Goal: Obtain resource: Obtain resource

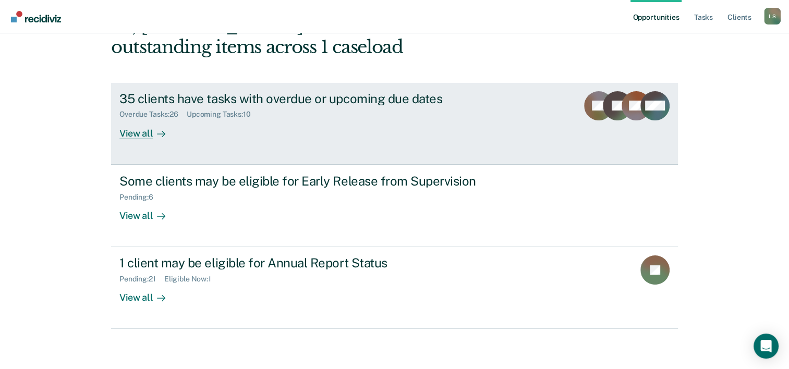
scroll to position [74, 0]
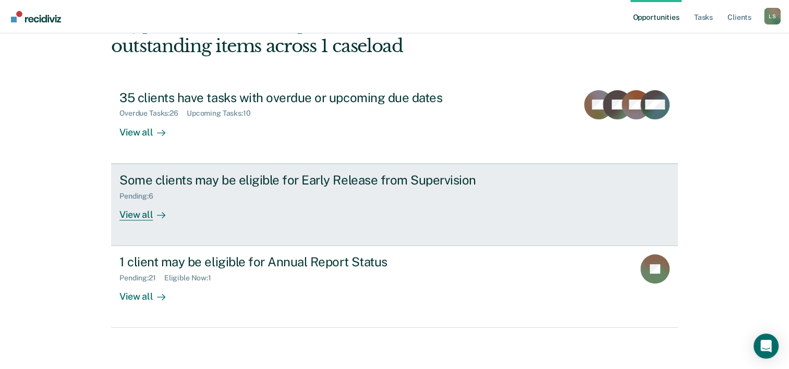
click at [301, 194] on div "Pending : 6" at bounding box center [302, 194] width 366 height 13
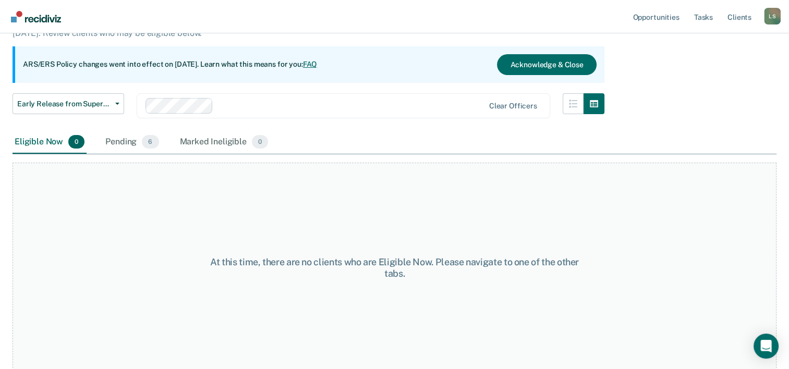
scroll to position [87, 0]
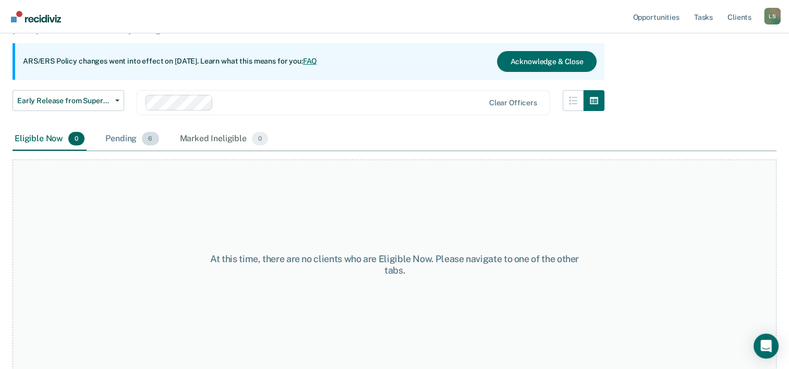
click at [132, 142] on div "Pending 6" at bounding box center [131, 139] width 57 height 23
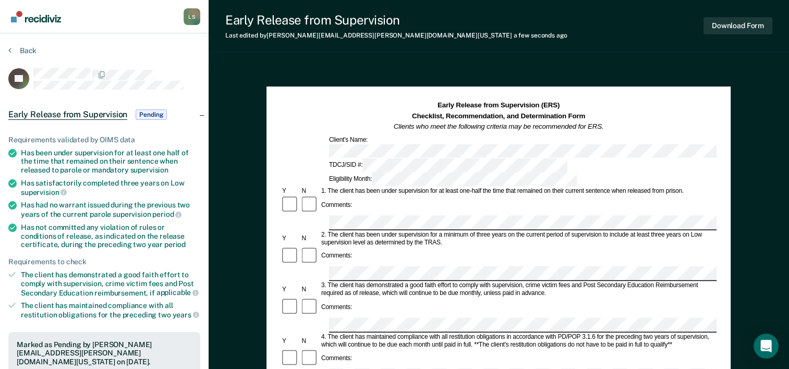
click at [315, 215] on div at bounding box center [498, 222] width 436 height 15
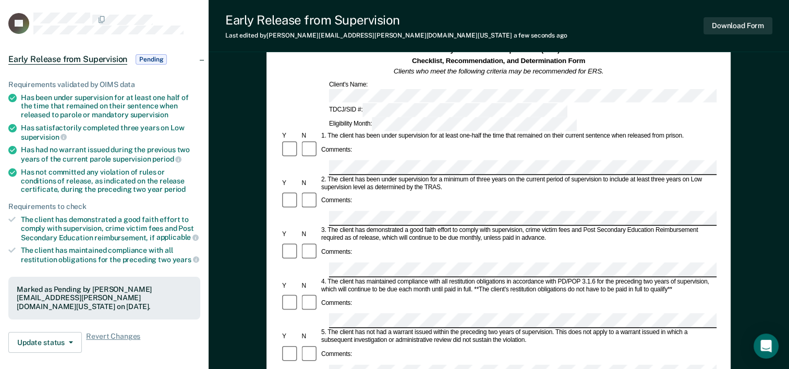
scroll to position [104, 0]
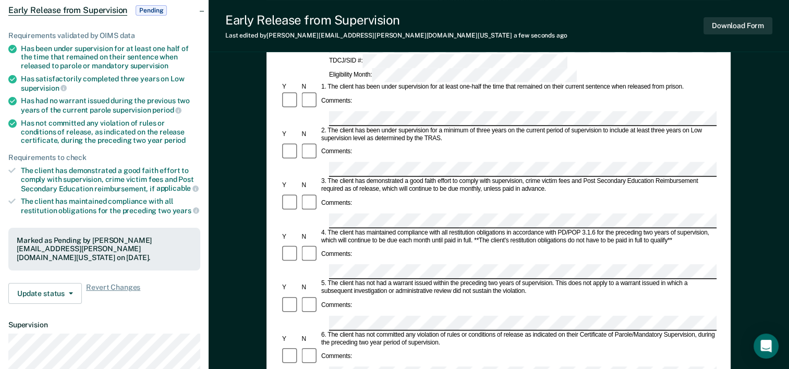
click at [365, 280] on div "5. The client has not had a warrant issued within the preceding two years of su…" at bounding box center [518, 288] width 397 height 16
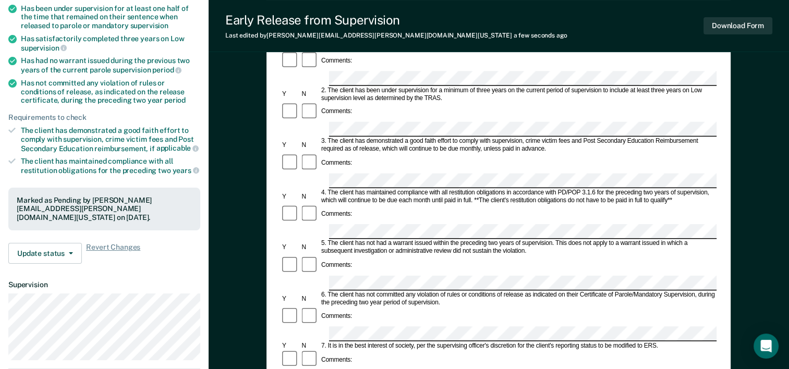
scroll to position [209, 0]
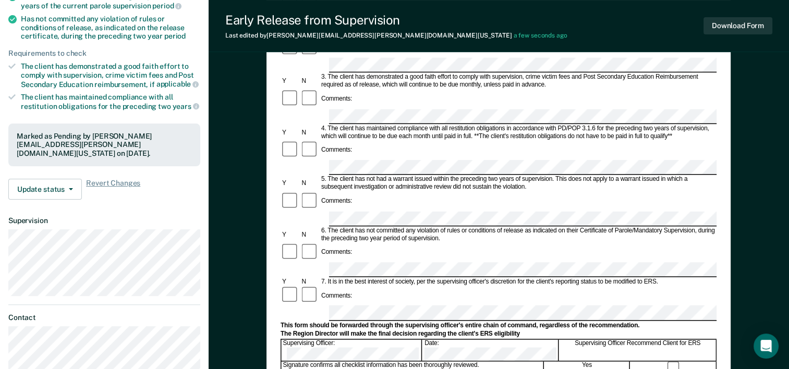
click at [350, 258] on form "Early Release from Supervision (ERS) Checklist, Recommendation, and Determinati…" at bounding box center [498, 269] width 436 height 755
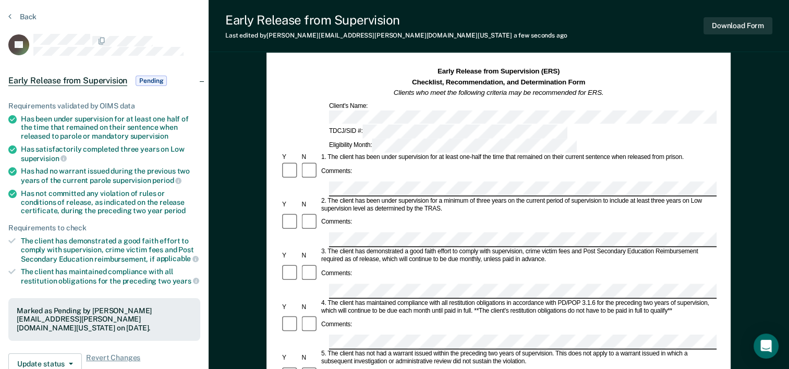
scroll to position [0, 0]
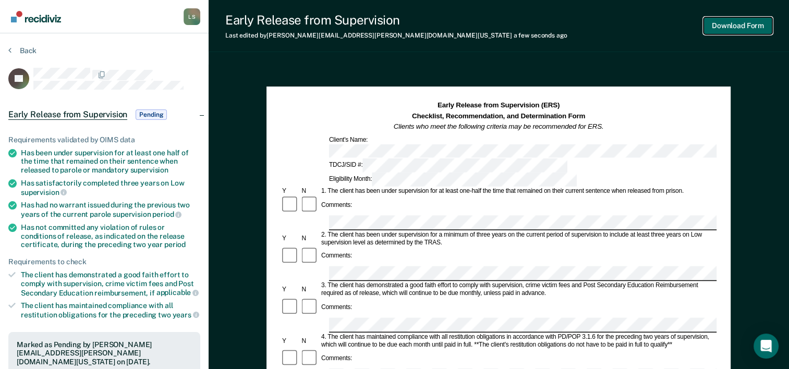
click at [727, 25] on button "Download Form" at bounding box center [737, 25] width 69 height 17
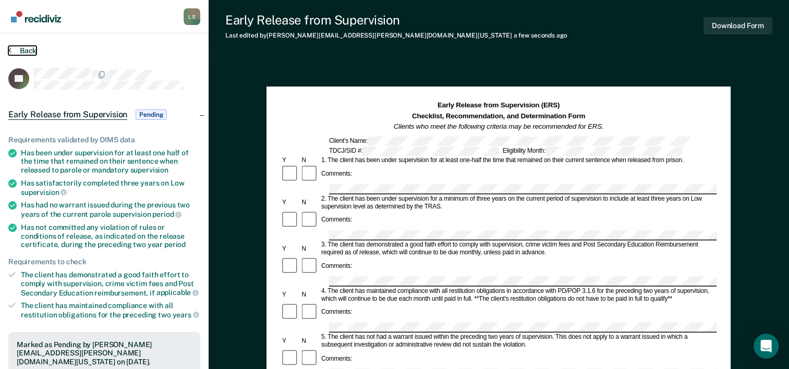
click at [24, 52] on button "Back" at bounding box center [22, 50] width 28 height 9
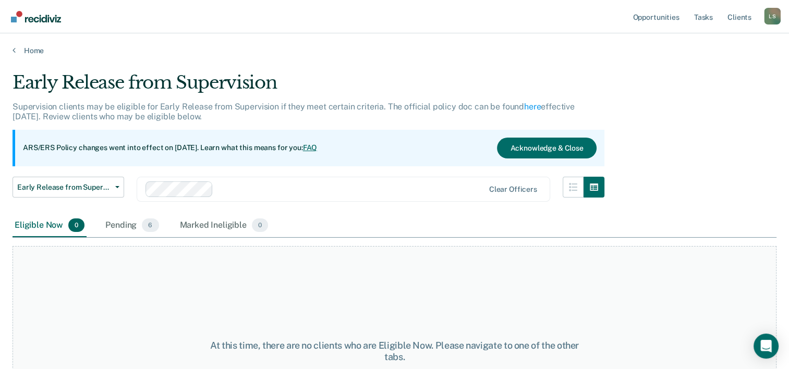
scroll to position [87, 0]
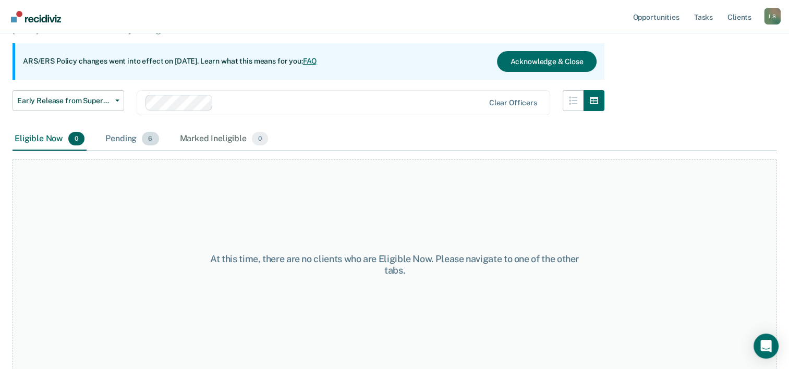
click at [131, 140] on div "Pending 6" at bounding box center [131, 139] width 57 height 23
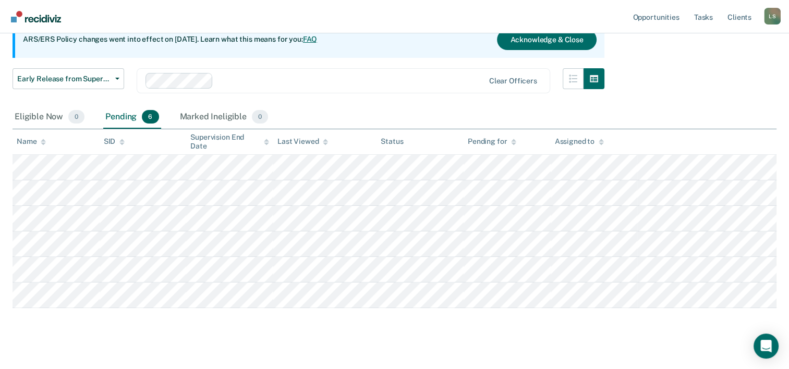
scroll to position [121, 0]
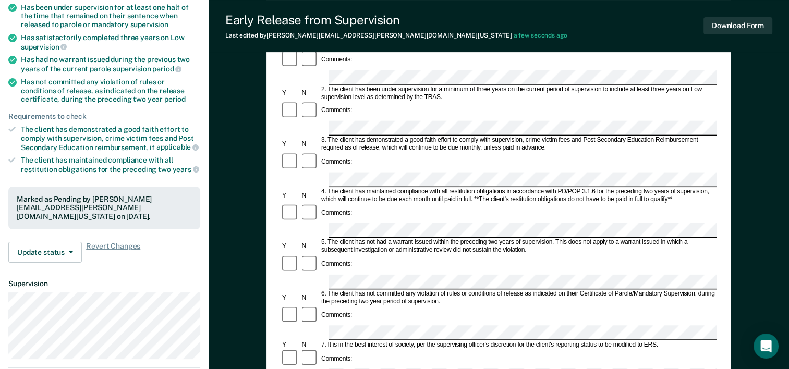
scroll to position [209, 0]
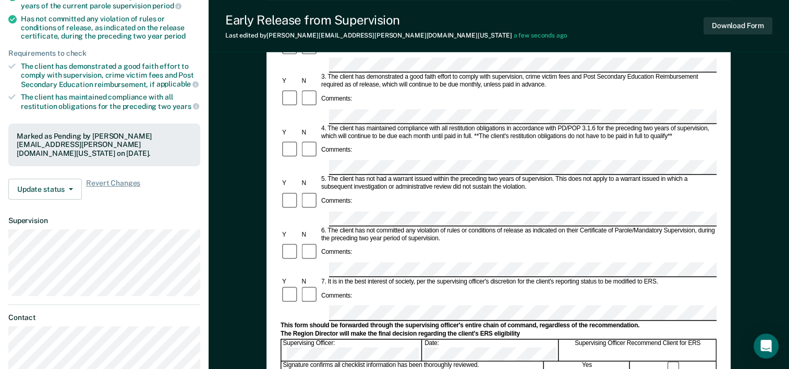
click at [355, 272] on form "Early Release from Supervision (ERS) Checklist, Recommendation, and Determinati…" at bounding box center [498, 269] width 436 height 755
click at [737, 29] on button "Download Form" at bounding box center [737, 25] width 69 height 17
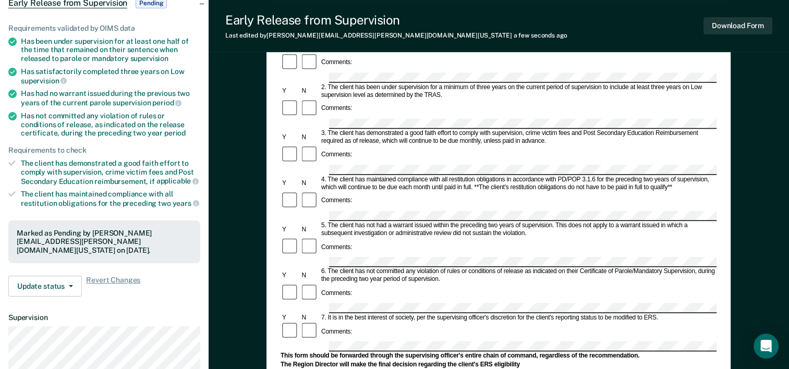
scroll to position [0, 0]
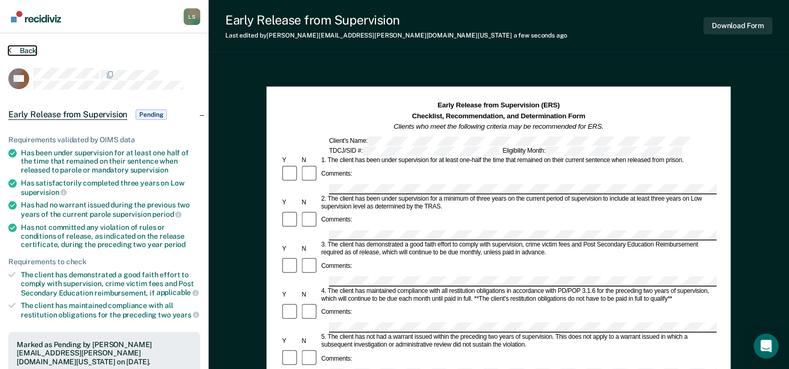
click at [26, 50] on button "Back" at bounding box center [22, 50] width 28 height 9
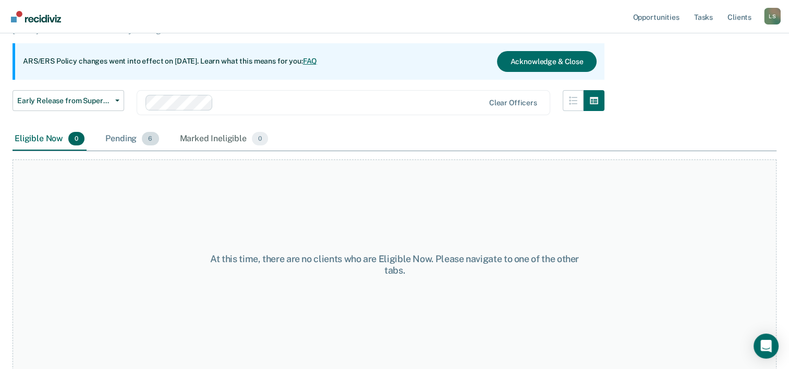
click at [142, 140] on span "6" at bounding box center [150, 139] width 17 height 14
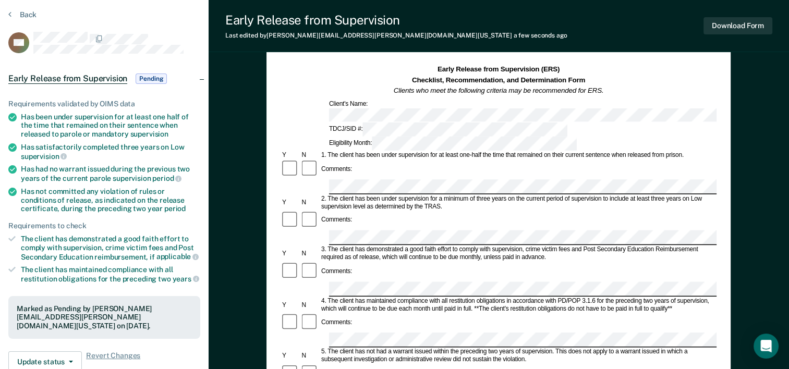
scroll to position [52, 0]
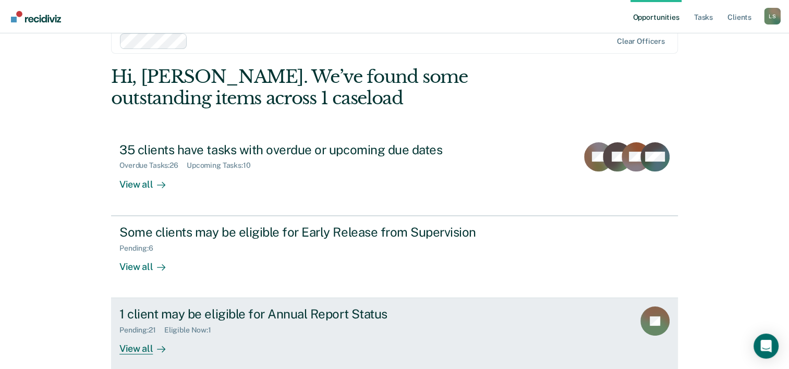
scroll to position [32, 0]
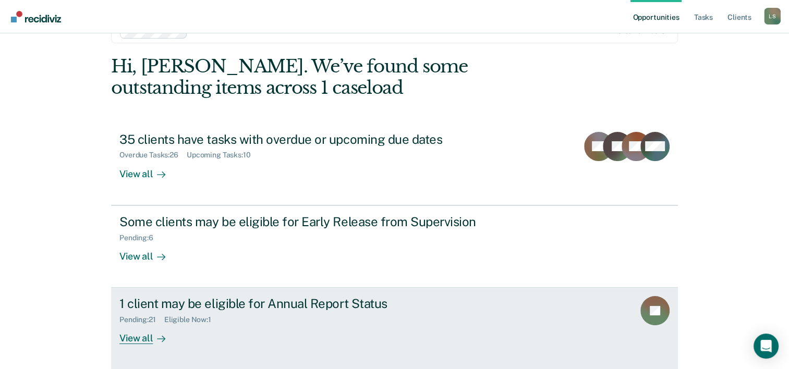
click at [315, 328] on div "1 client may be eligible for Annual Report Status Pending : 21 Eligible Now : 1…" at bounding box center [314, 320] width 391 height 48
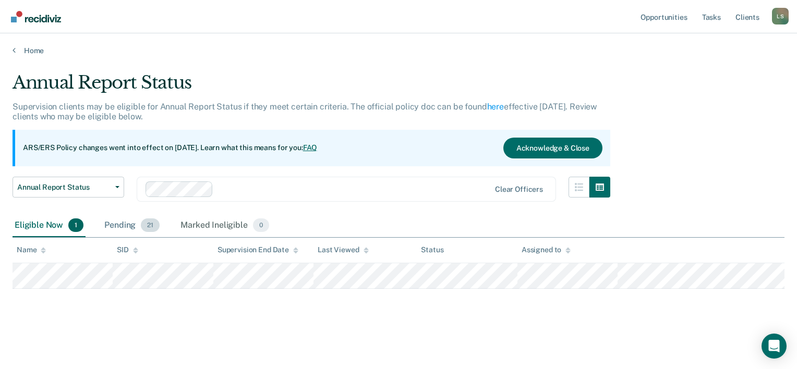
click at [125, 227] on div "Pending 21" at bounding box center [131, 225] width 59 height 23
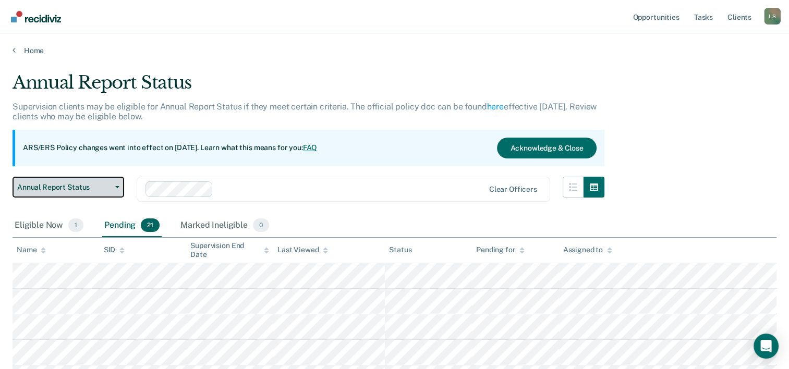
click at [56, 187] on span "Annual Report Status" at bounding box center [64, 187] width 94 height 9
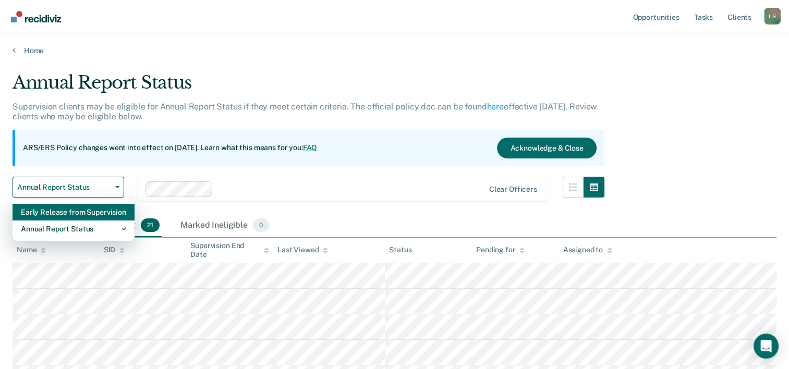
click at [56, 213] on div "Early Release from Supervision" at bounding box center [73, 212] width 105 height 17
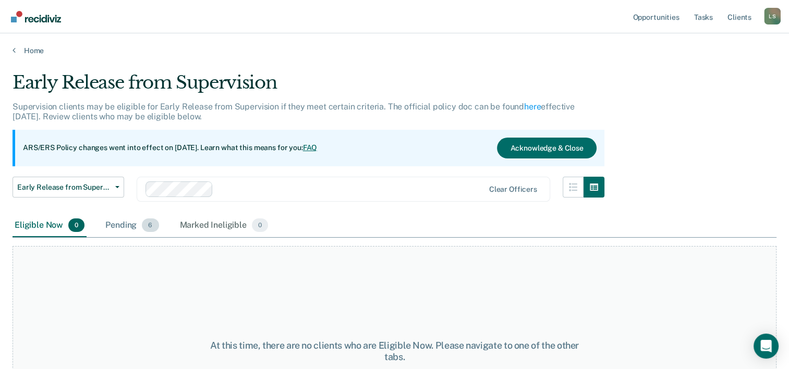
click at [125, 227] on div "Pending 6" at bounding box center [131, 225] width 57 height 23
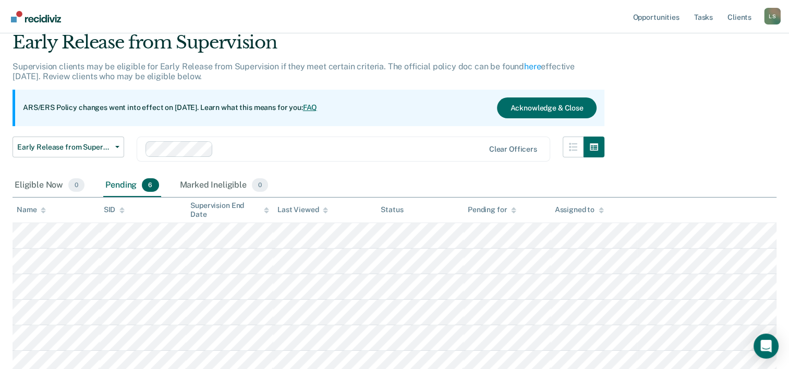
scroll to position [52, 0]
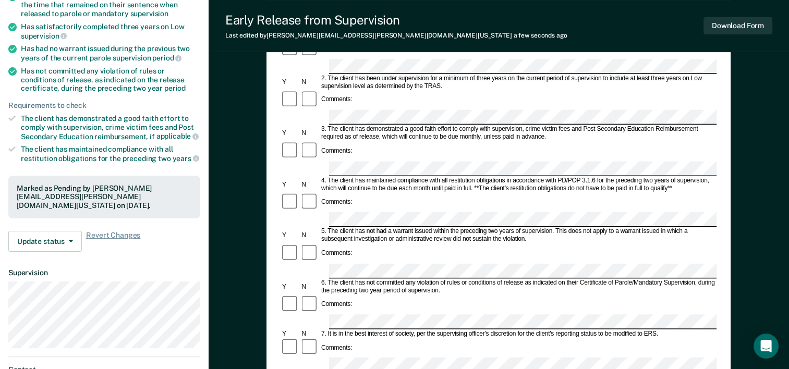
scroll to position [209, 0]
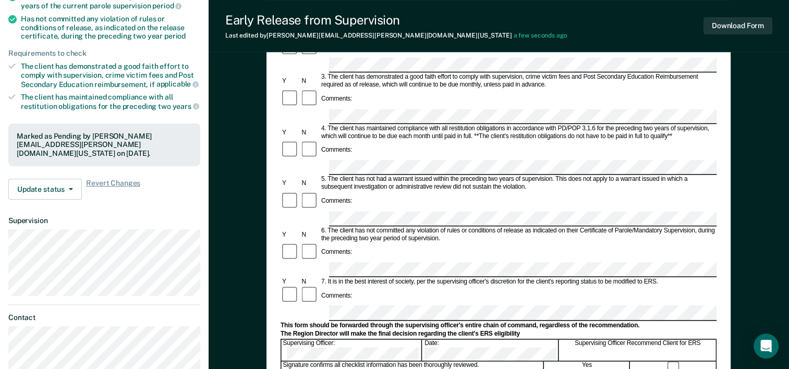
click at [351, 259] on form "Early Release from Supervision (ERS) Checklist, Recommendation, and Determinati…" at bounding box center [498, 269] width 436 height 755
click at [735, 26] on button "Download Form" at bounding box center [737, 25] width 69 height 17
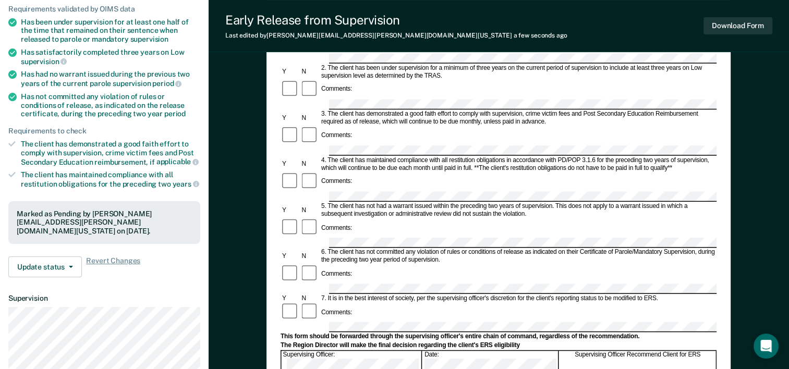
scroll to position [0, 0]
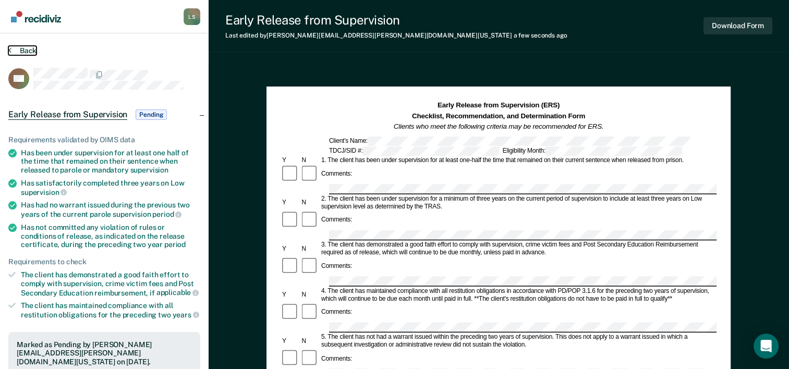
click at [29, 47] on button "Back" at bounding box center [22, 50] width 28 height 9
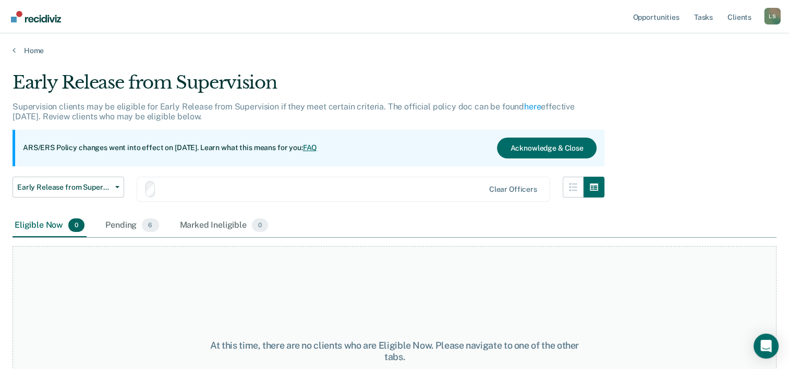
scroll to position [52, 0]
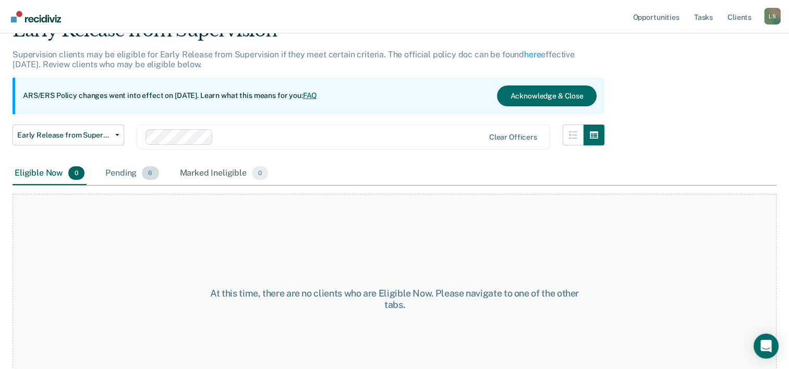
click at [127, 171] on div "Pending 6" at bounding box center [131, 173] width 57 height 23
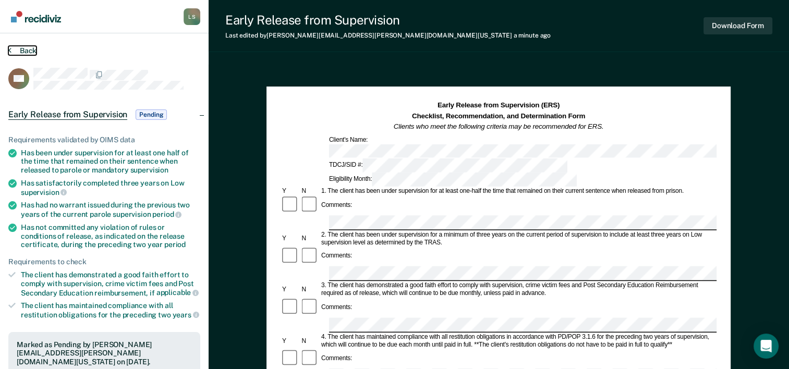
click at [24, 52] on button "Back" at bounding box center [22, 50] width 28 height 9
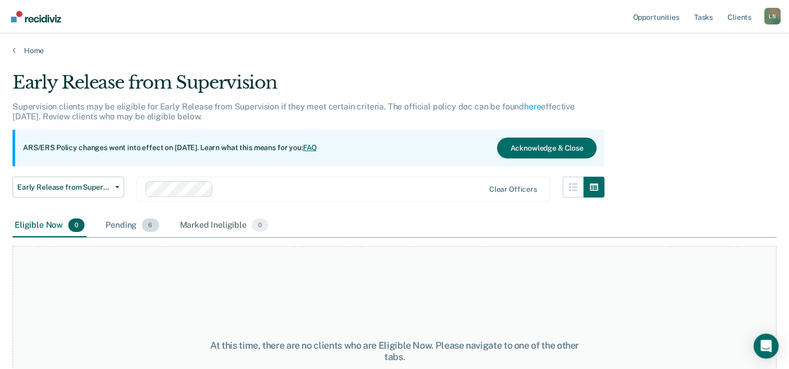
click at [124, 234] on div "Pending 6" at bounding box center [131, 225] width 57 height 23
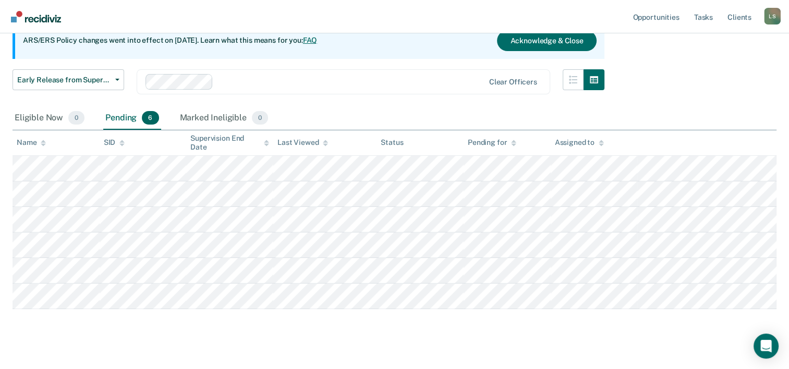
scroll to position [121, 0]
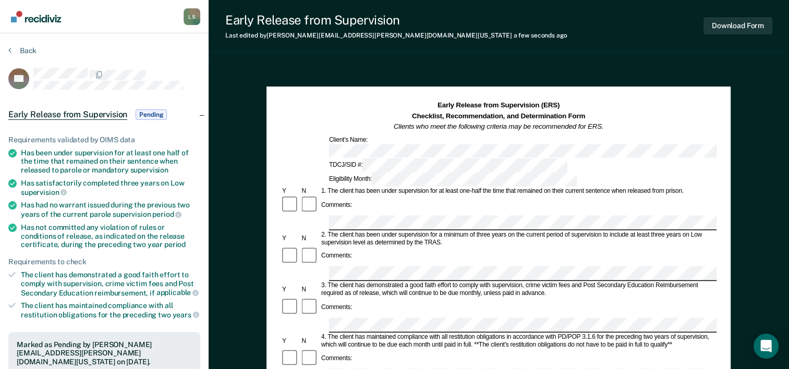
click at [726, 26] on button "Download Form" at bounding box center [737, 25] width 69 height 17
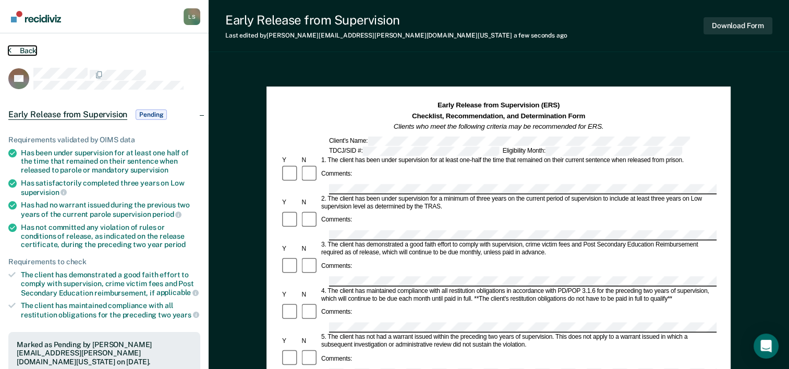
click at [27, 53] on button "Back" at bounding box center [22, 50] width 28 height 9
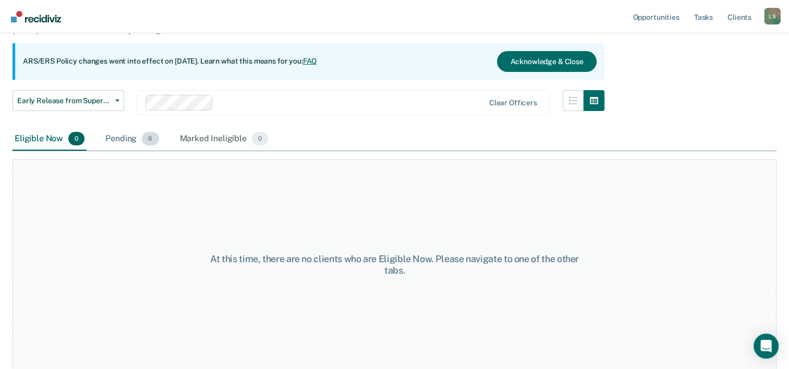
click at [116, 138] on div "Pending 6" at bounding box center [131, 139] width 57 height 23
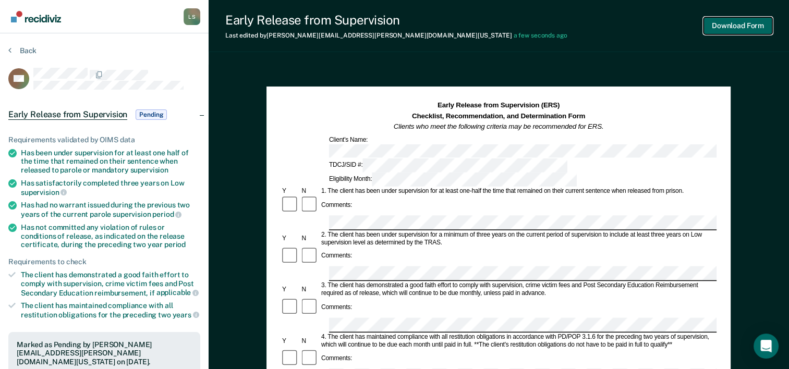
click at [744, 29] on button "Download Form" at bounding box center [737, 25] width 69 height 17
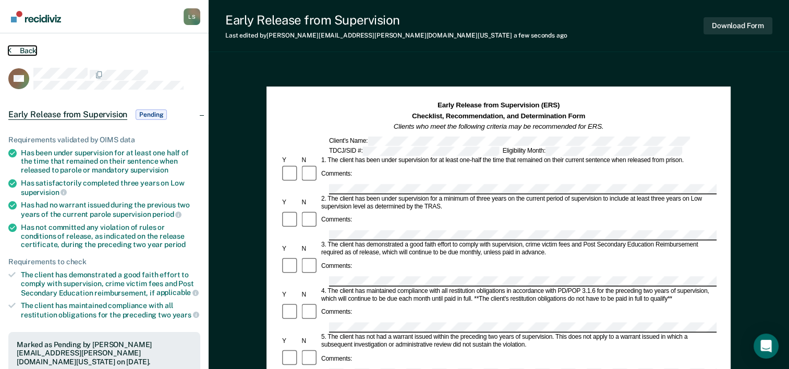
click at [25, 49] on button "Back" at bounding box center [22, 50] width 28 height 9
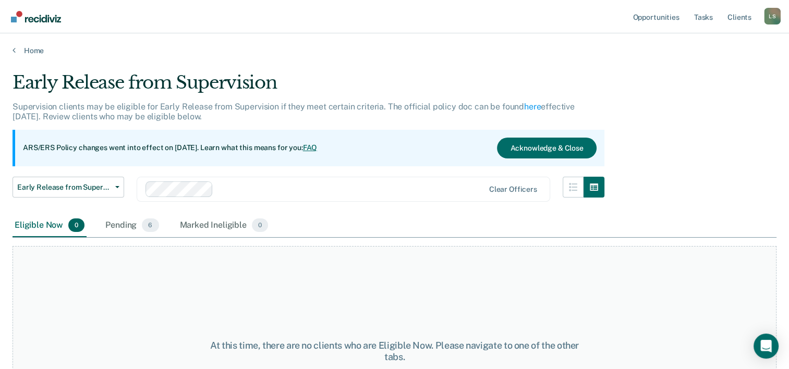
scroll to position [87, 0]
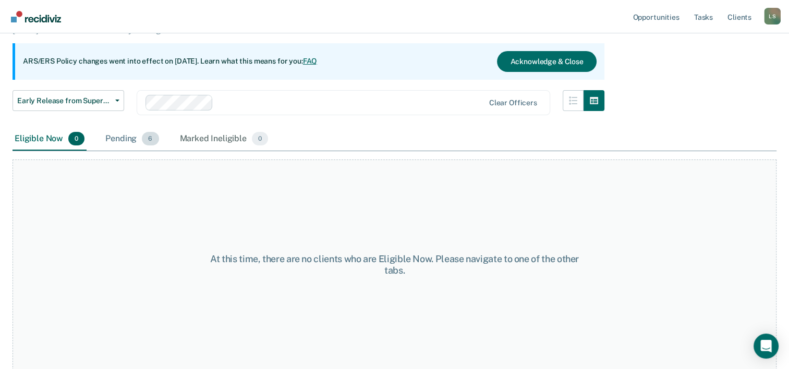
click at [118, 137] on div "Pending 6" at bounding box center [131, 139] width 57 height 23
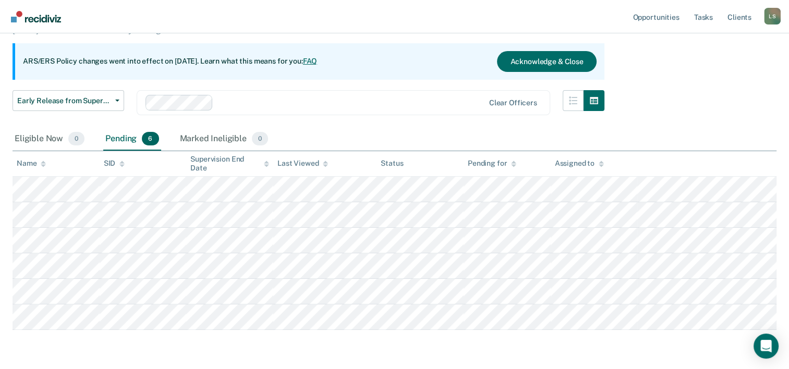
scroll to position [121, 0]
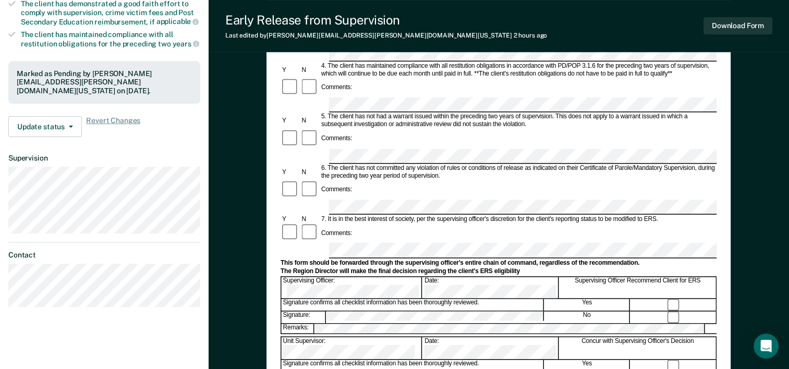
scroll to position [313, 0]
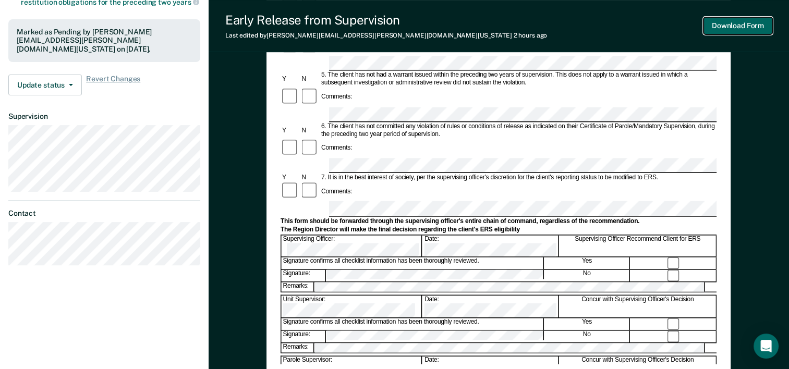
click at [757, 22] on button "Download Form" at bounding box center [737, 25] width 69 height 17
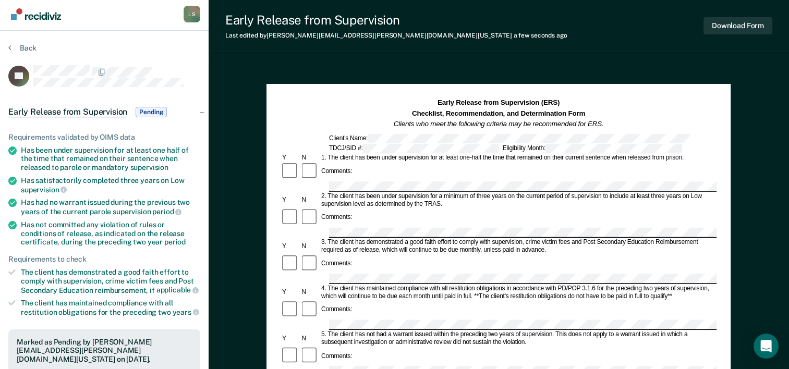
scroll to position [0, 0]
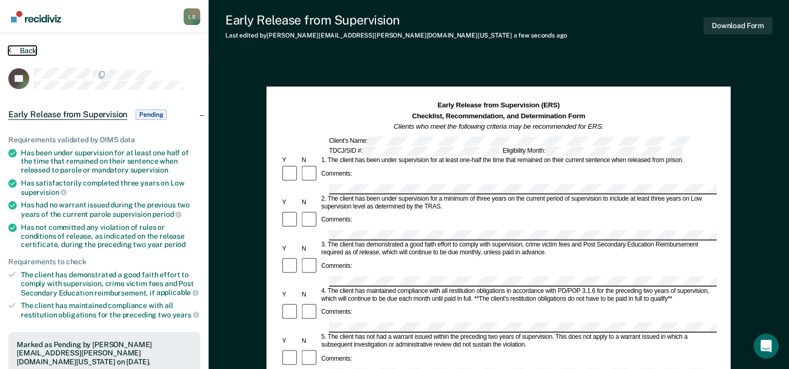
click at [25, 48] on button "Back" at bounding box center [22, 50] width 28 height 9
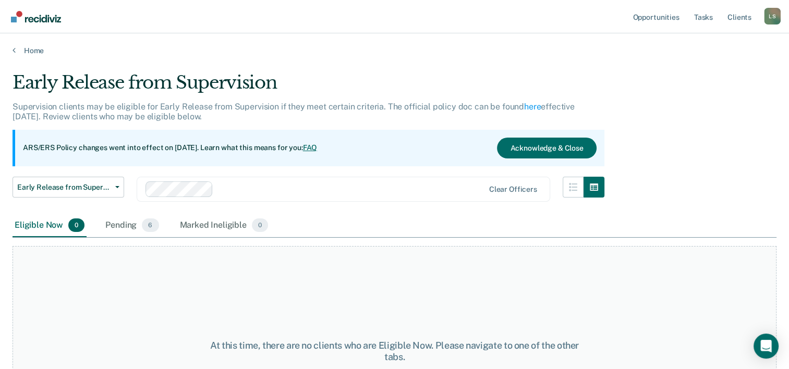
scroll to position [87, 0]
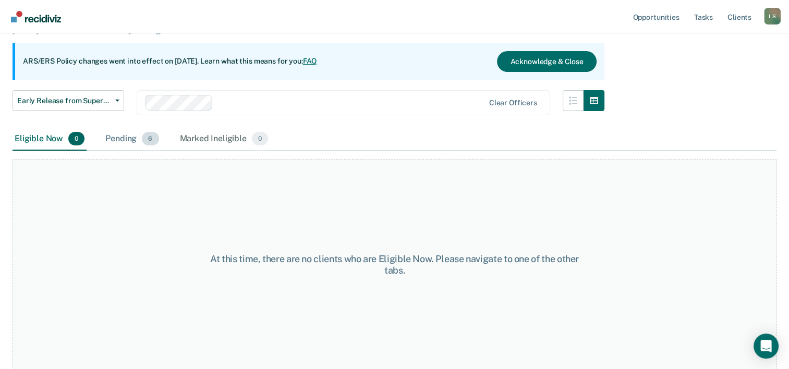
click at [121, 135] on div "Pending 6" at bounding box center [131, 139] width 57 height 23
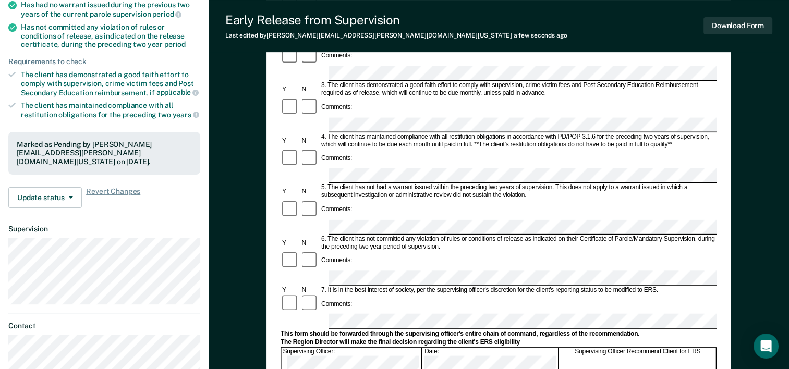
scroll to position [156, 0]
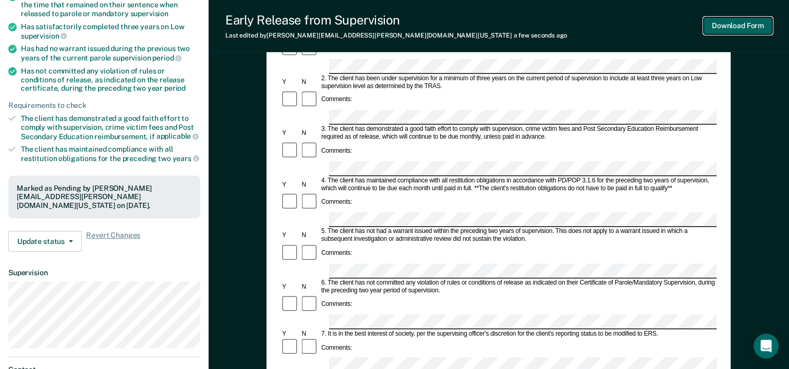
click at [720, 24] on button "Download Form" at bounding box center [737, 25] width 69 height 17
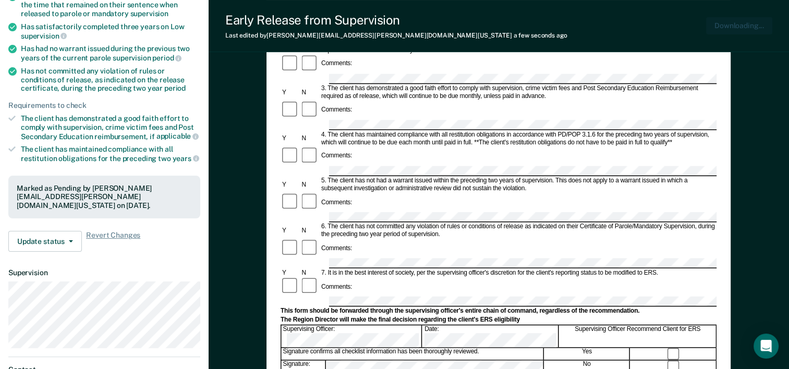
scroll to position [0, 0]
